Goal: Download file/media

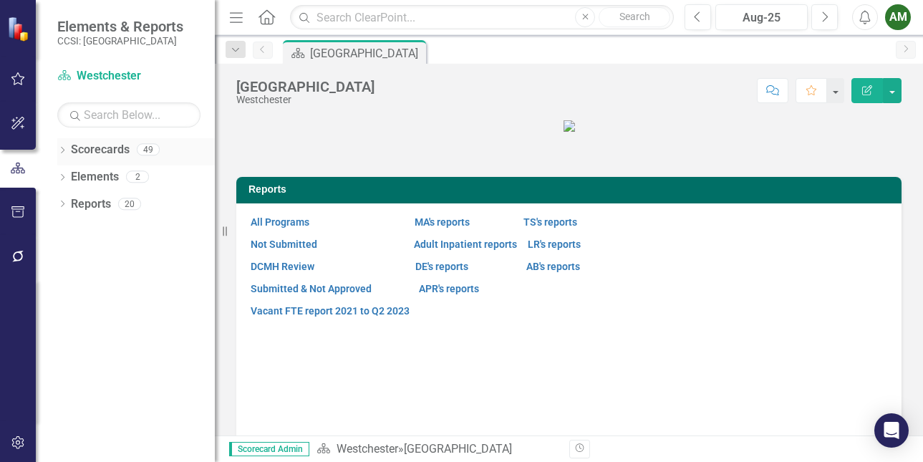
click at [65, 149] on icon "Dropdown" at bounding box center [62, 151] width 10 height 8
click at [67, 174] on icon "Dropdown" at bounding box center [69, 176] width 11 height 9
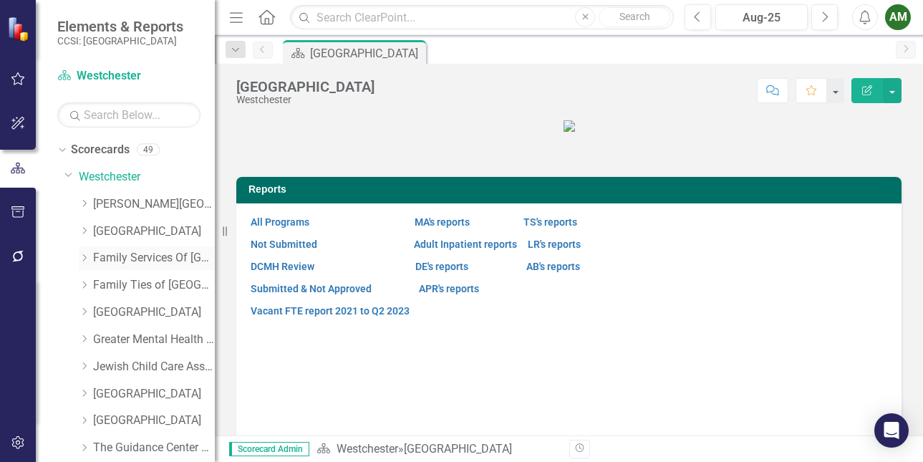
click at [82, 256] on icon "Dropdown" at bounding box center [84, 257] width 11 height 9
click at [117, 312] on link "FSW Cross Systems Unit [PERSON_NAME]" at bounding box center [160, 312] width 107 height 16
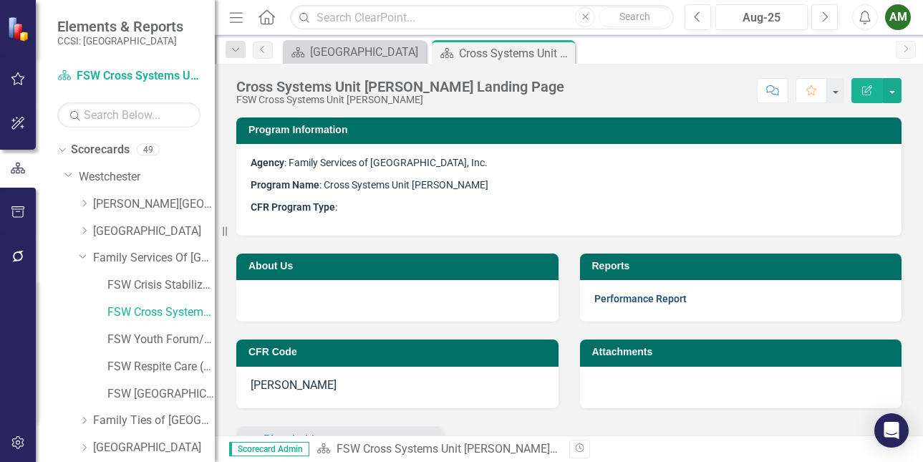
click at [605, 302] on link "Performance Report" at bounding box center [640, 298] width 92 height 11
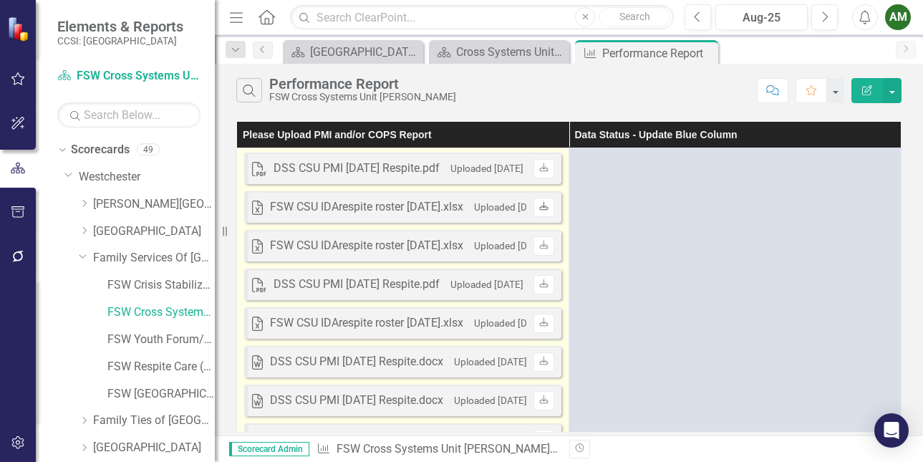
click at [536, 206] on link "Download" at bounding box center [543, 207] width 21 height 19
click at [544, 170] on icon "Download" at bounding box center [543, 168] width 11 height 9
